Goal: Information Seeking & Learning: Learn about a topic

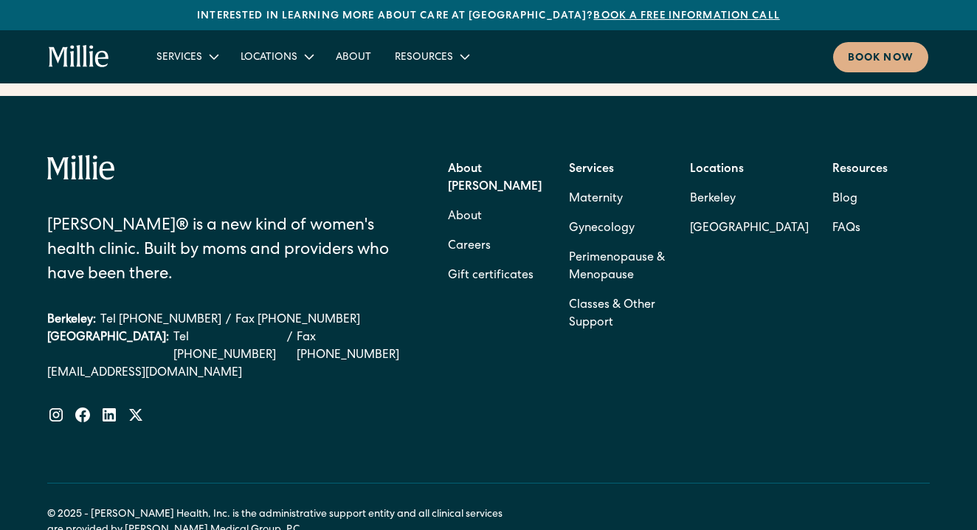
scroll to position [6500, 0]
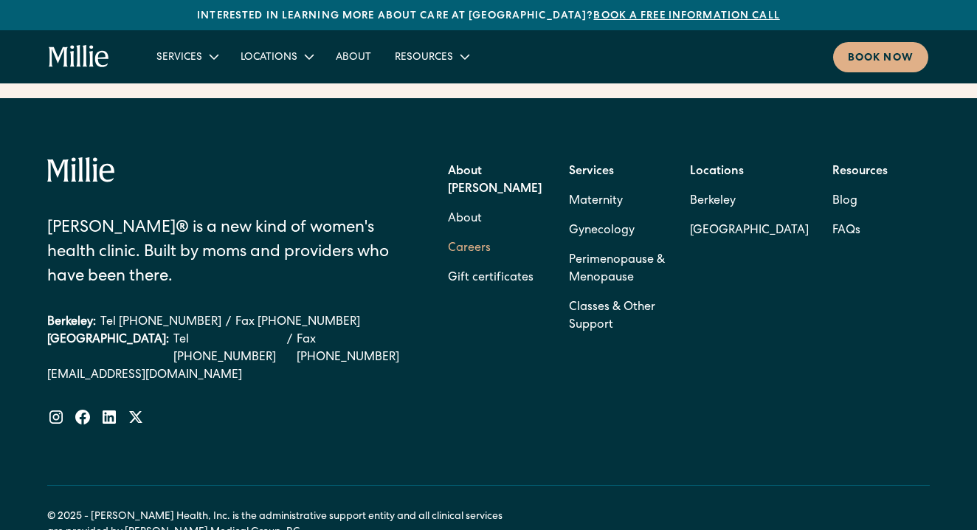
click at [470, 234] on link "Careers" at bounding box center [469, 249] width 43 height 30
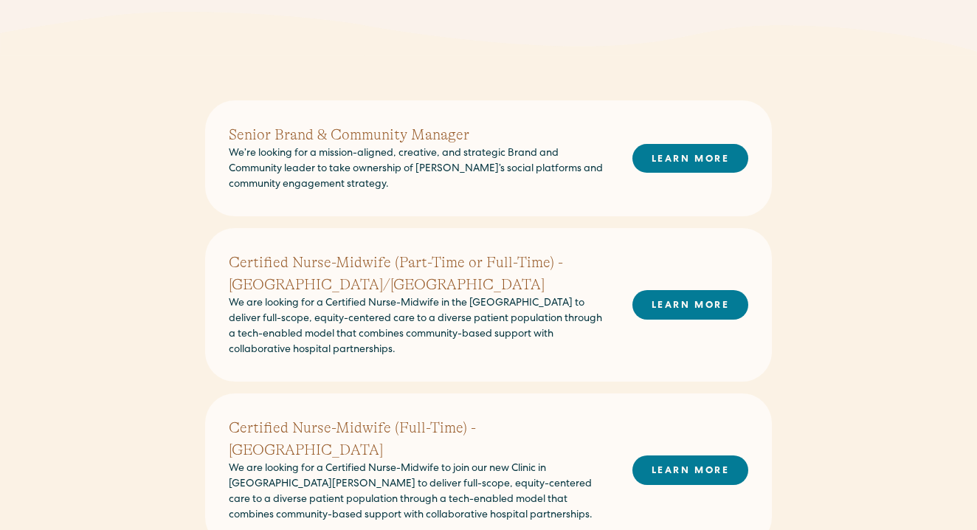
scroll to position [389, 0]
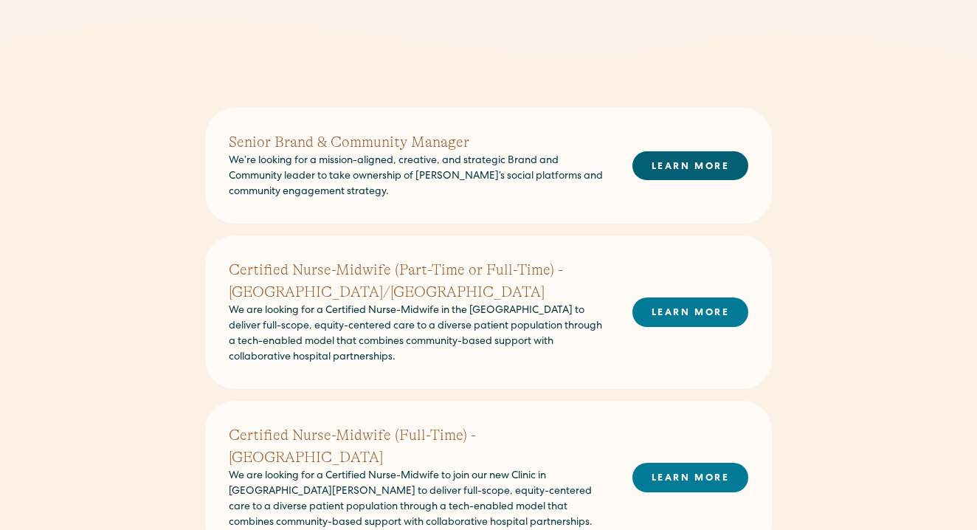
click at [666, 156] on link "LEARN MORE" at bounding box center [690, 165] width 116 height 29
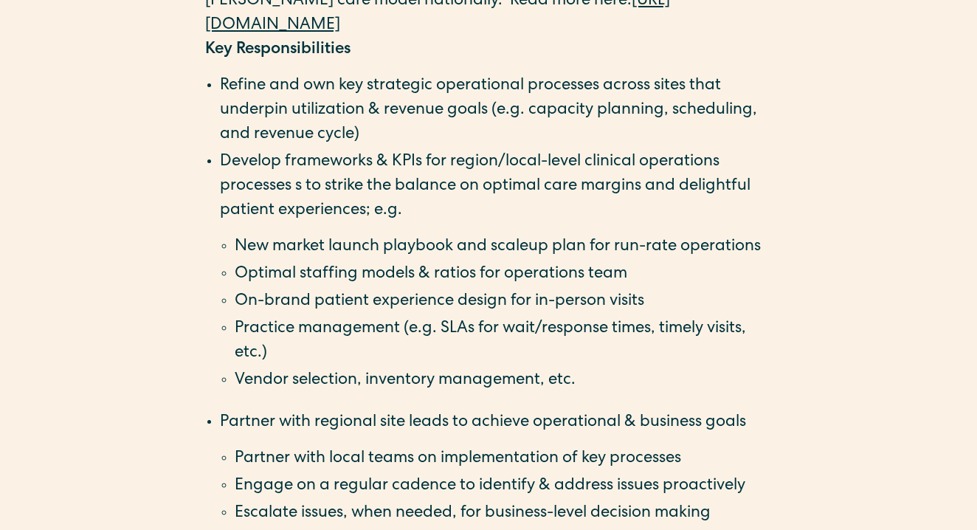
scroll to position [1312, 0]
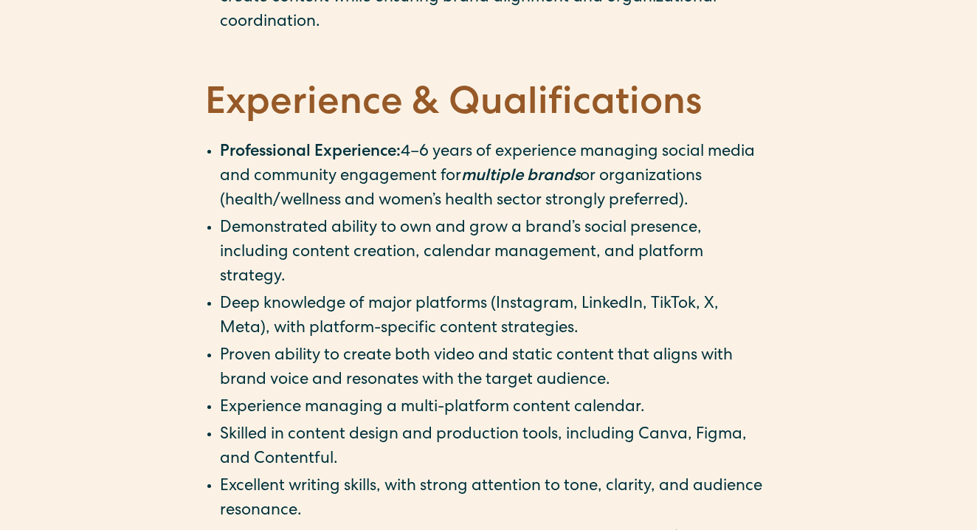
scroll to position [1559, 0]
